Goal: Check status: Check status

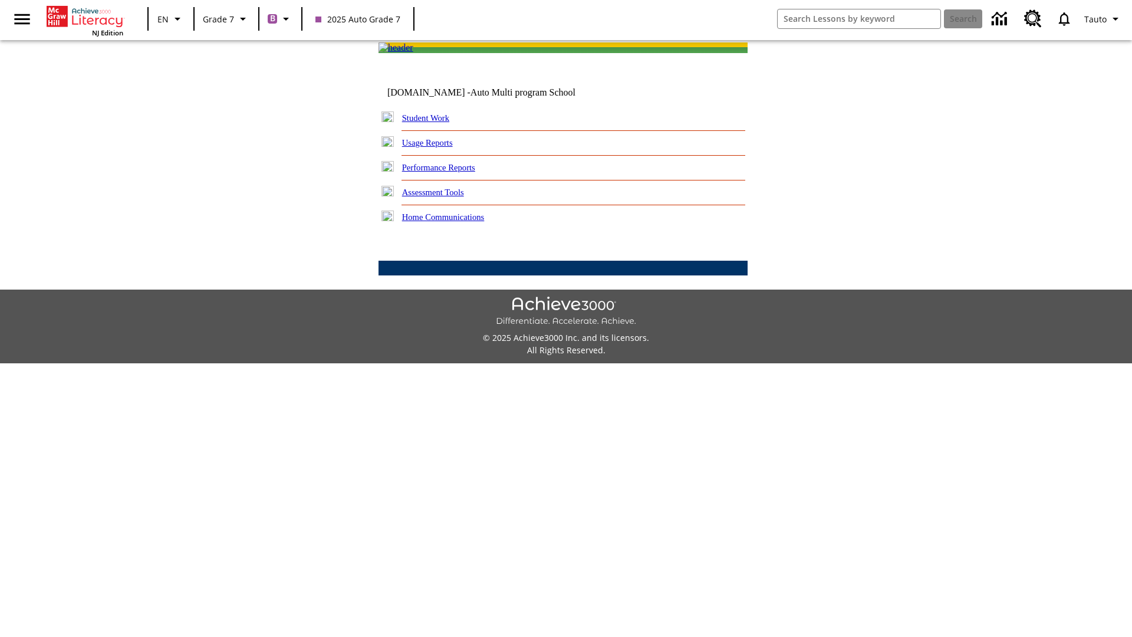
click at [433, 123] on link "Student Work" at bounding box center [425, 117] width 47 height 9
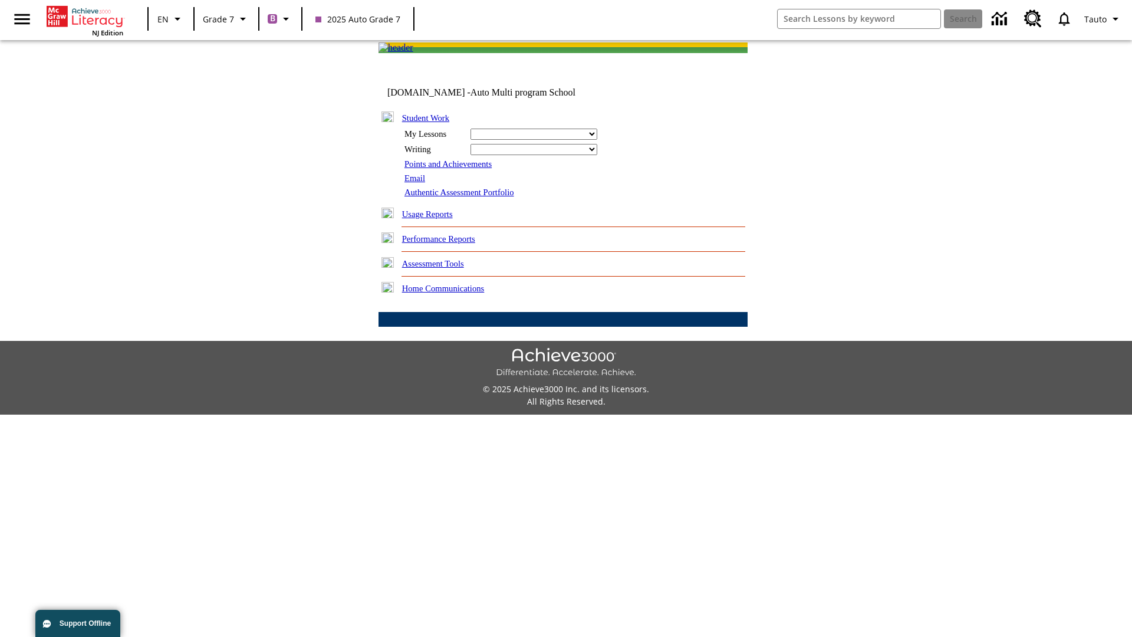
select select "/options/reports/?report_id=24&atype=7&section=2"
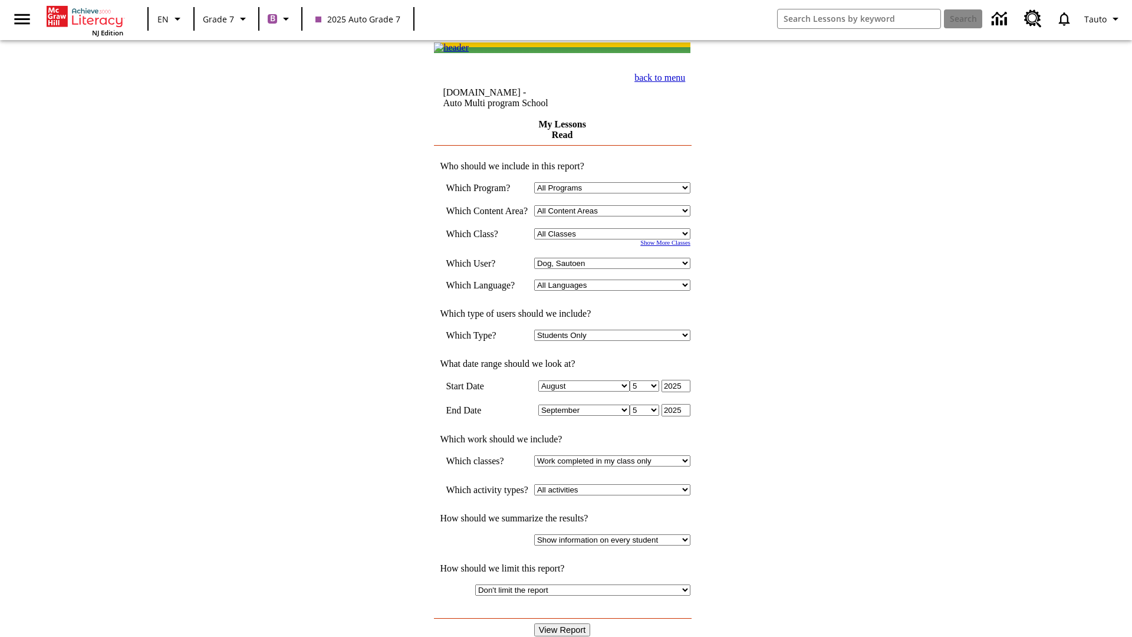
select select "21437138"
select select "4"
type input "2024"
click at [564, 623] on input "View Report" at bounding box center [562, 629] width 57 height 13
